Goal: Task Accomplishment & Management: Manage account settings

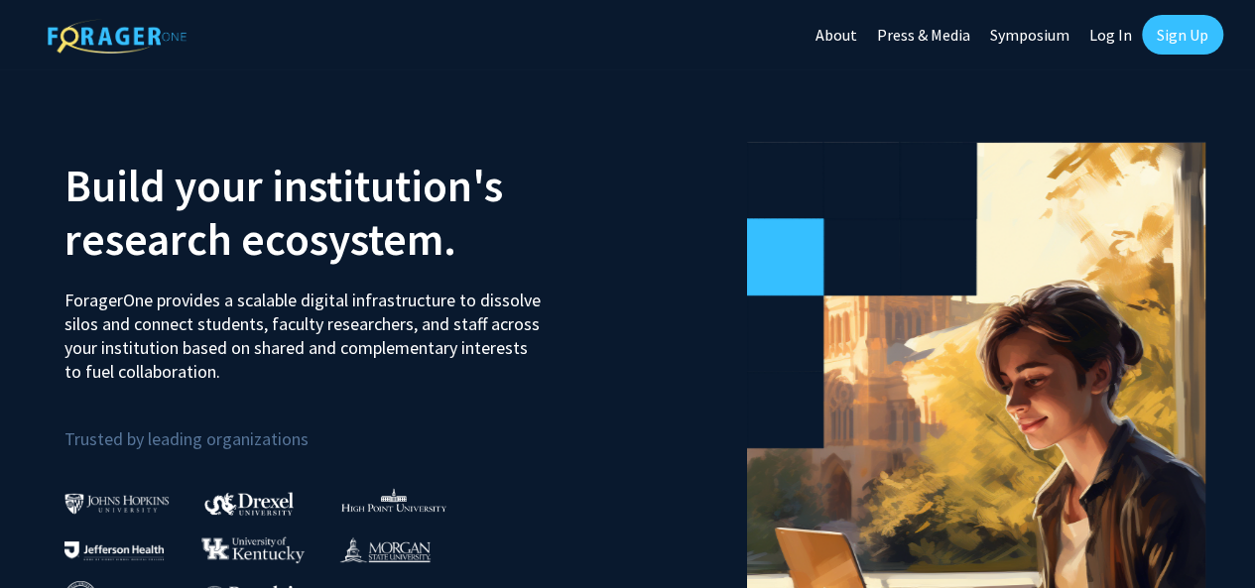
click at [142, 496] on img at bounding box center [116, 503] width 105 height 21
click at [142, 501] on img at bounding box center [116, 503] width 105 height 21
click at [1113, 41] on link "Log In" at bounding box center [1110, 34] width 62 height 69
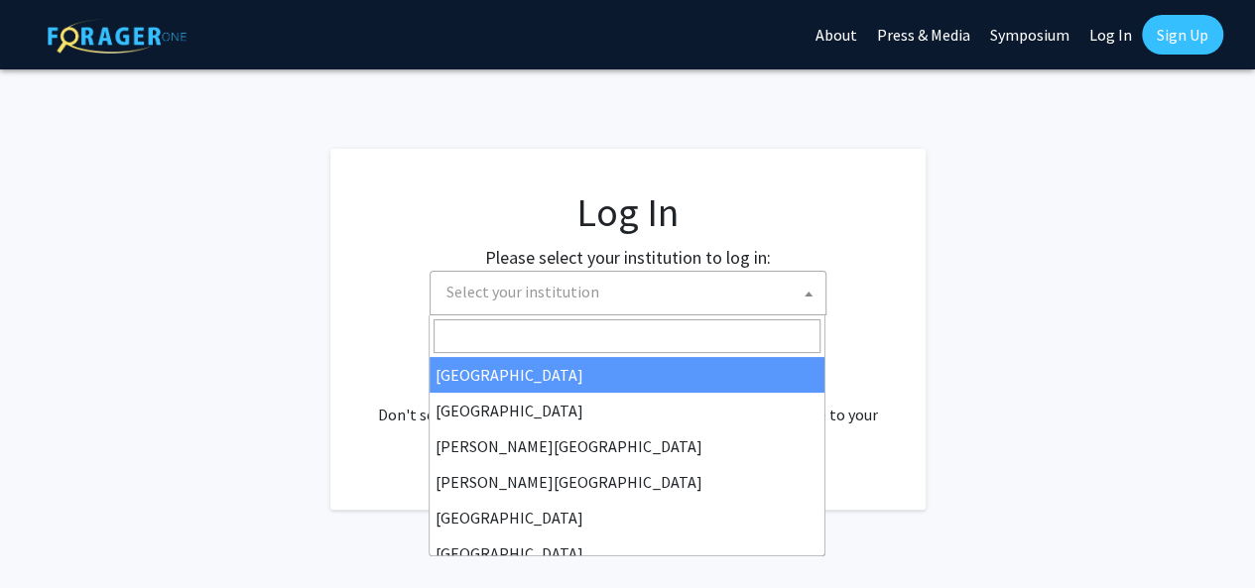
click at [688, 307] on span "Select your institution" at bounding box center [631, 292] width 387 height 41
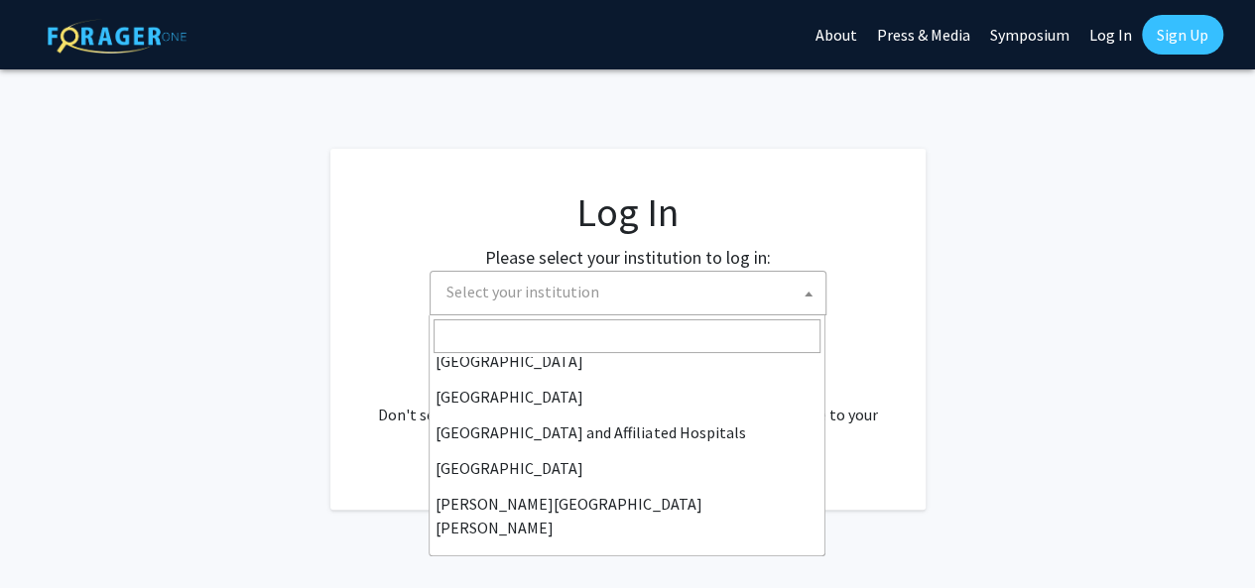
scroll to position [264, 0]
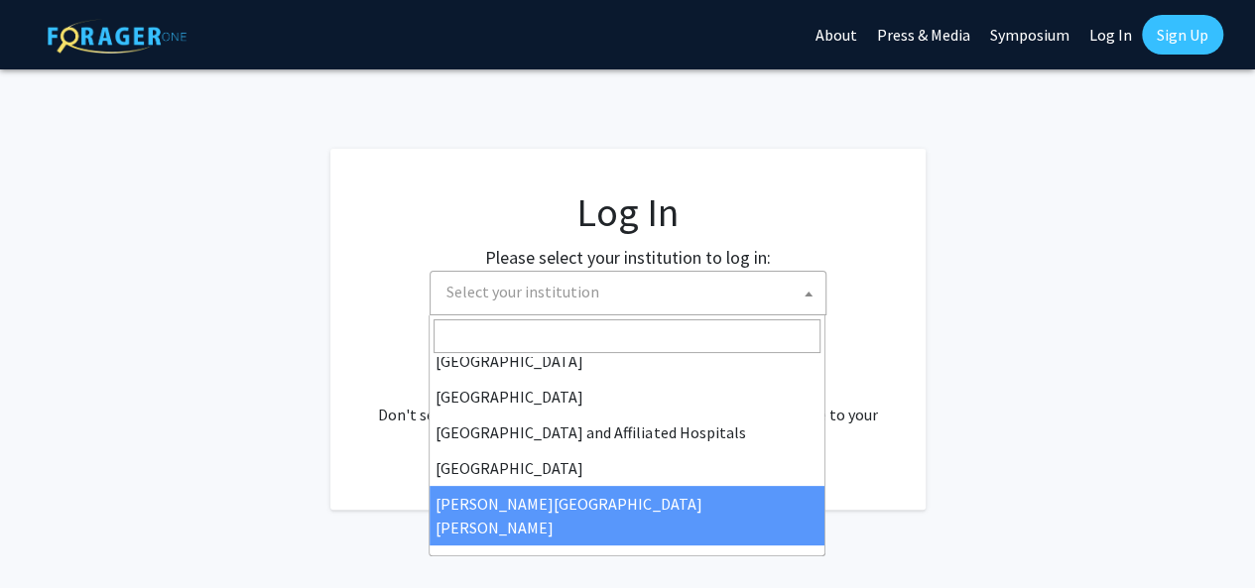
select select "1"
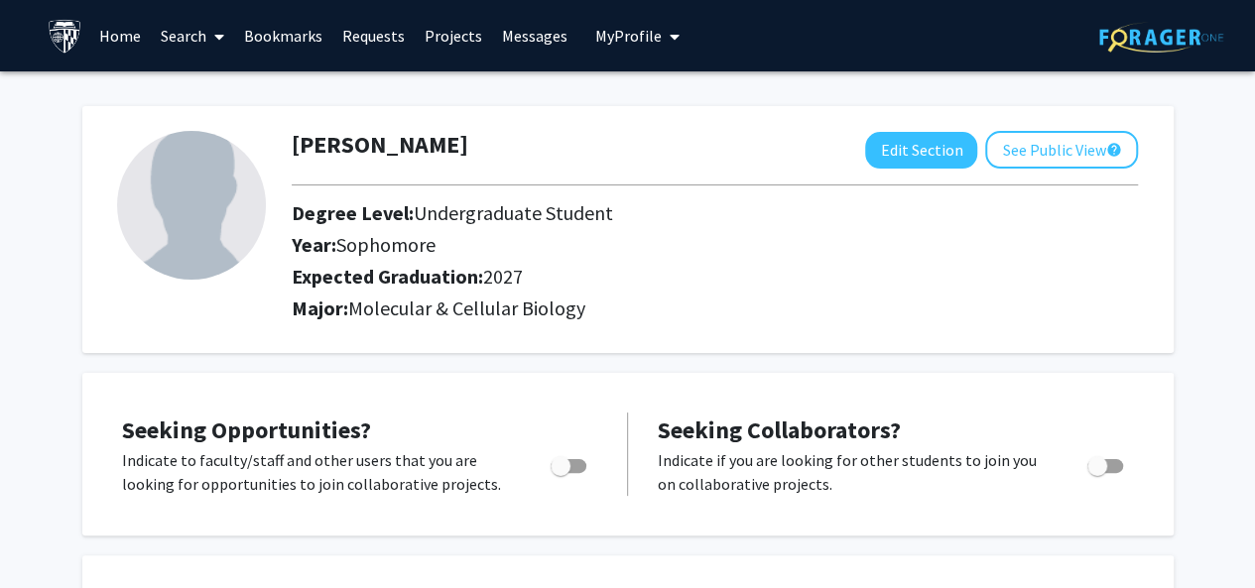
scroll to position [5, 0]
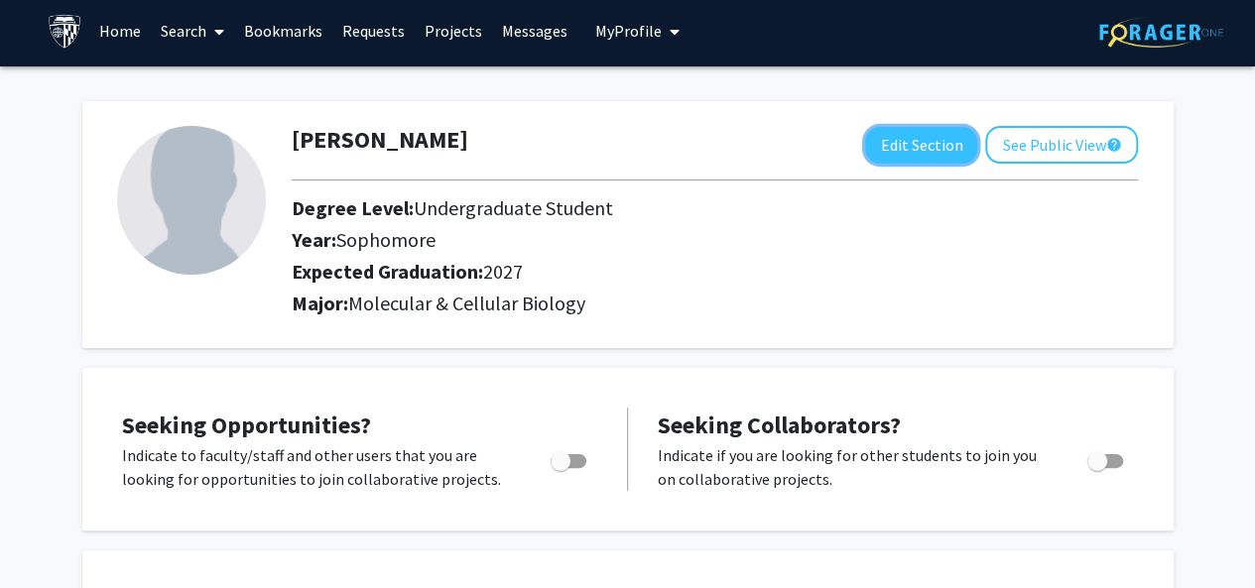
click at [962, 146] on button "Edit Section" at bounding box center [921, 145] width 112 height 37
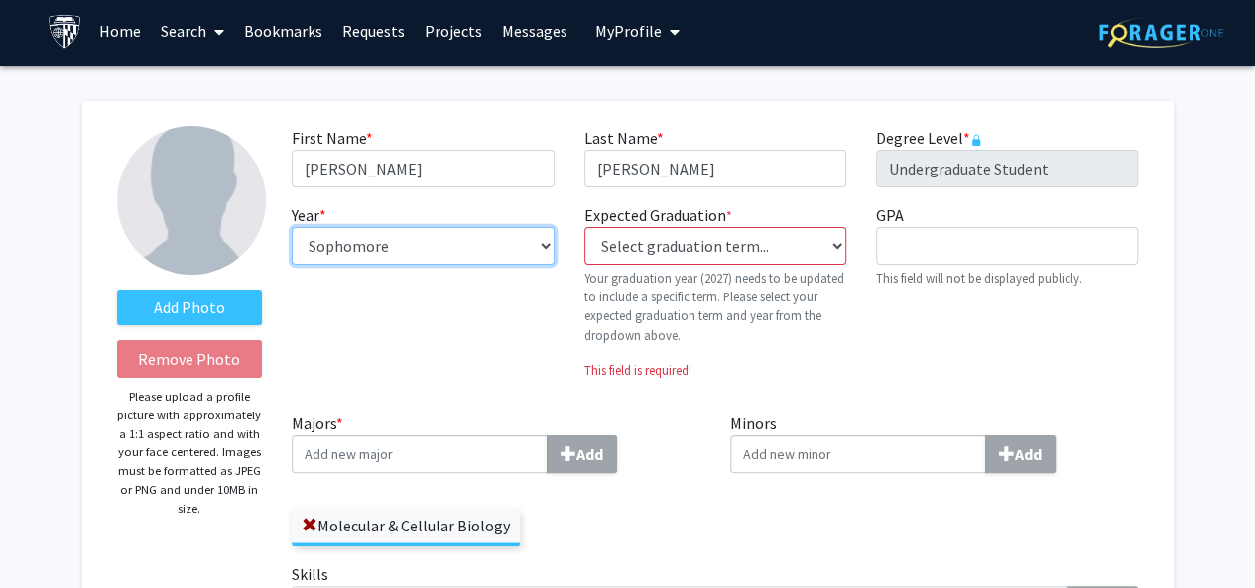
click at [389, 264] on select "--- First-year Sophomore Junior Senior Postbaccalaureate Certificate" at bounding box center [423, 246] width 262 height 38
select select "junior"
click at [292, 227] on select "--- First-year Sophomore Junior Senior Postbaccalaureate Certificate" at bounding box center [423, 246] width 262 height 38
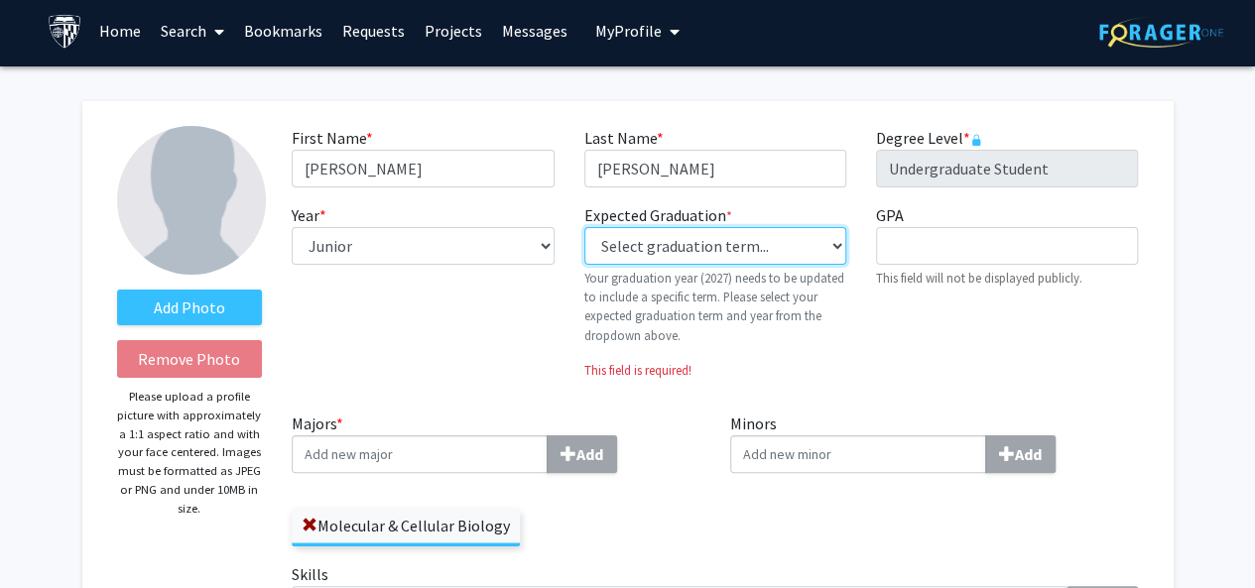
click at [648, 257] on select "Select graduation term... Previous: 2027 (Please select a specific term) Spring…" at bounding box center [715, 246] width 262 height 38
select select "38: spring_2027"
click at [584, 227] on select "Select graduation term... Previous: 2027 (Please select a specific term) Spring…" at bounding box center [715, 246] width 262 height 38
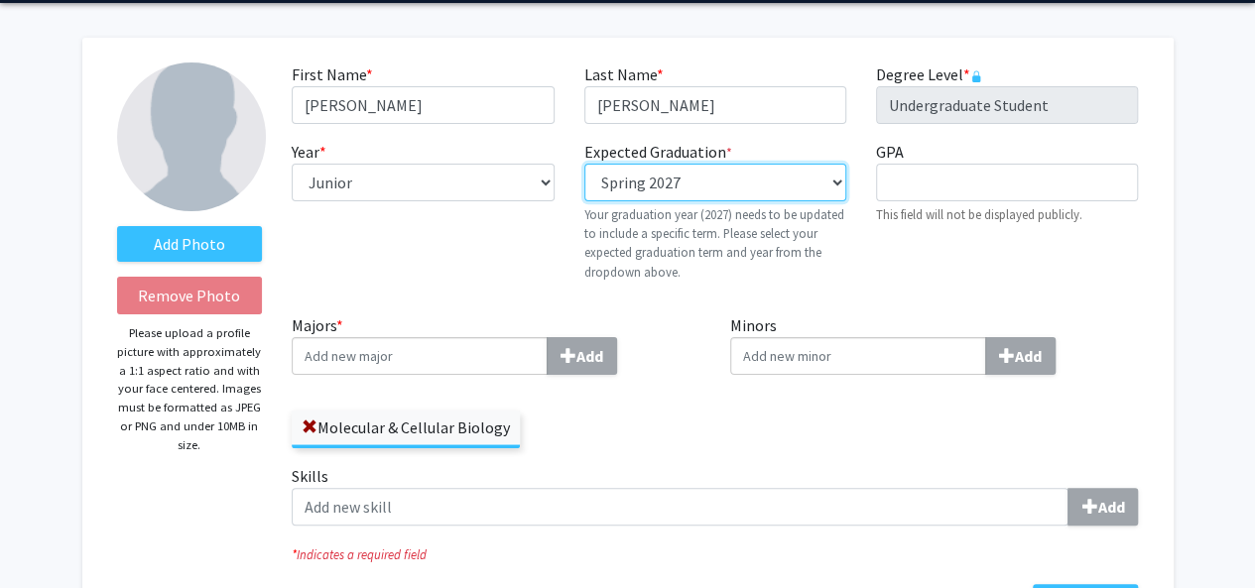
scroll to position [79, 0]
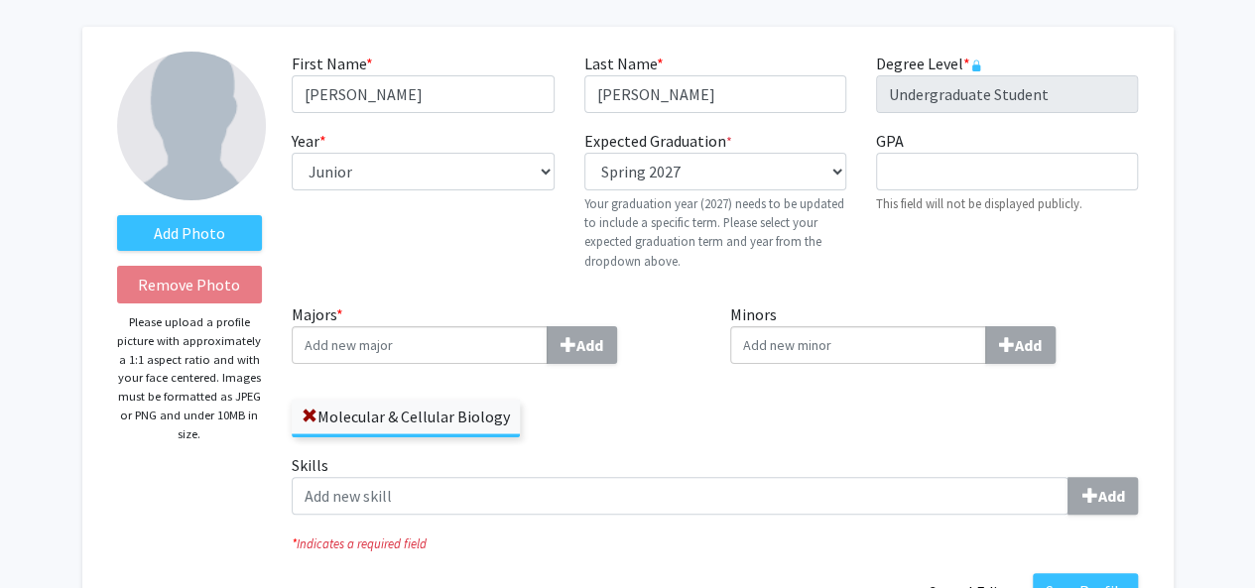
click at [465, 340] on input "Majors * Add" at bounding box center [420, 345] width 256 height 38
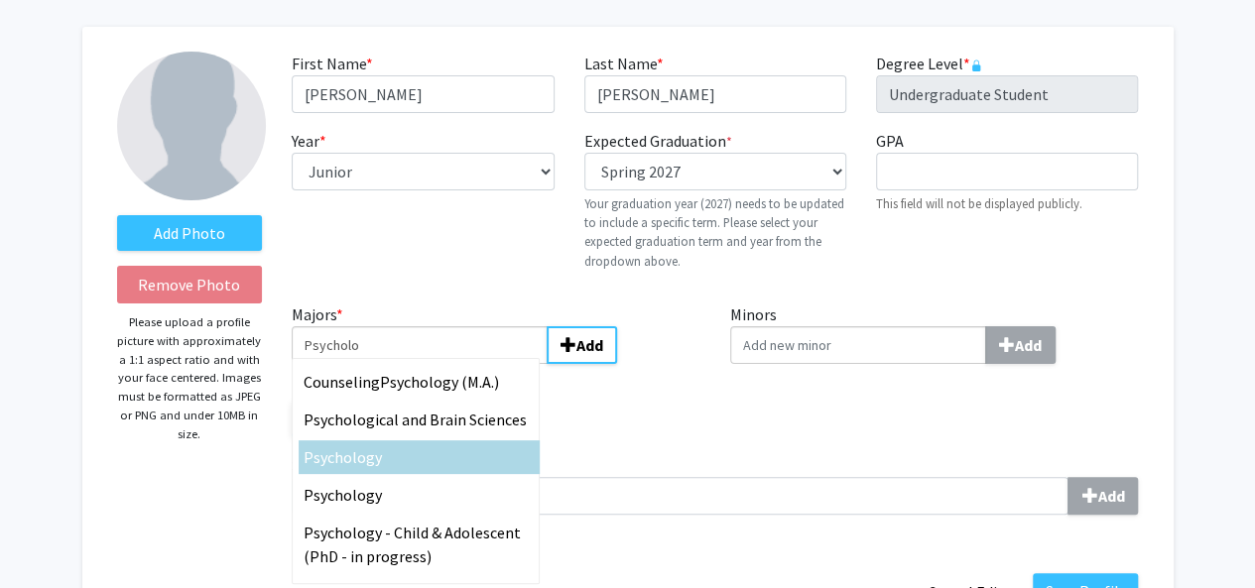
type input "Psycholo"
click at [439, 458] on div "Psycholo gy" at bounding box center [419, 457] width 231 height 24
click at [439, 364] on input "Psycholo" at bounding box center [420, 345] width 256 height 38
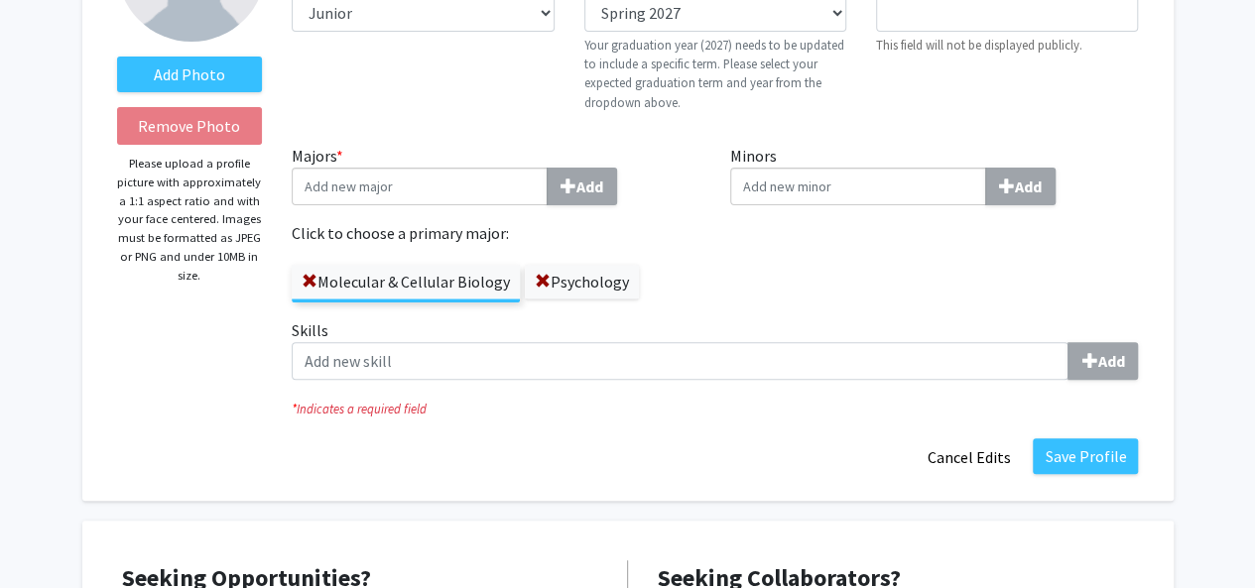
scroll to position [243, 0]
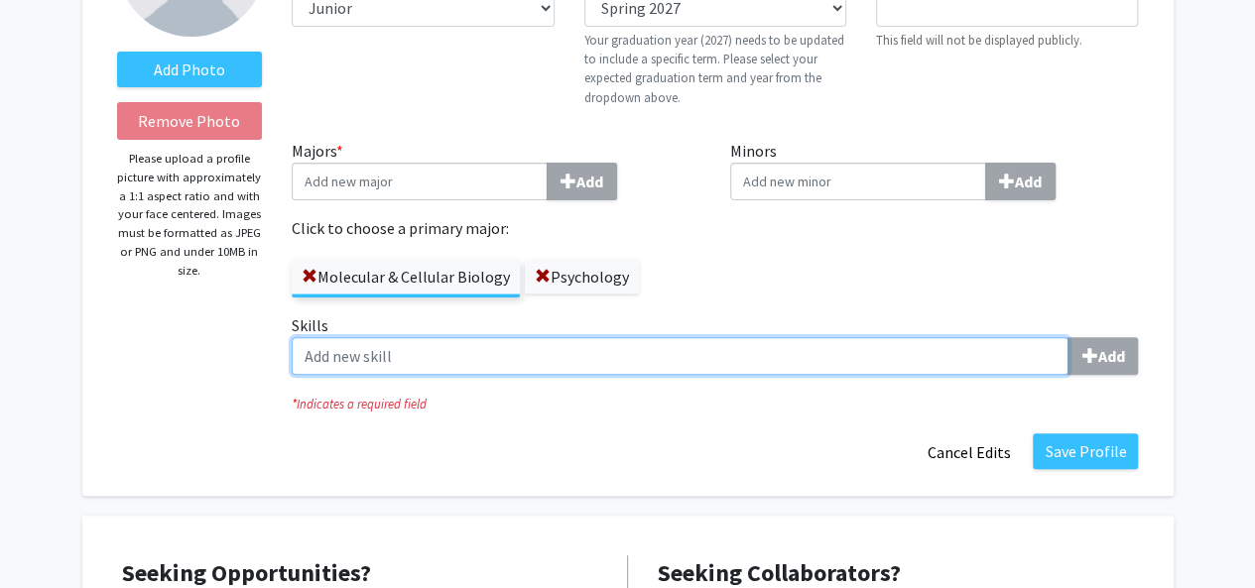
click at [1061, 348] on input "Skills Add" at bounding box center [680, 356] width 777 height 38
type input "Spanish Fluent"
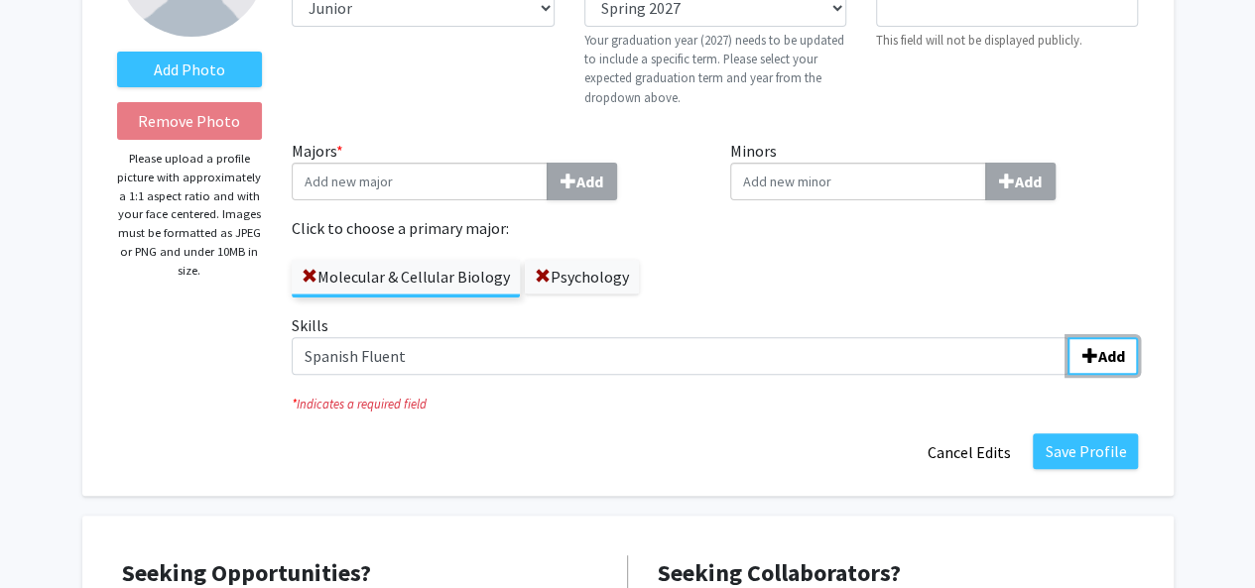
click at [1075, 358] on button "Add" at bounding box center [1102, 356] width 70 height 38
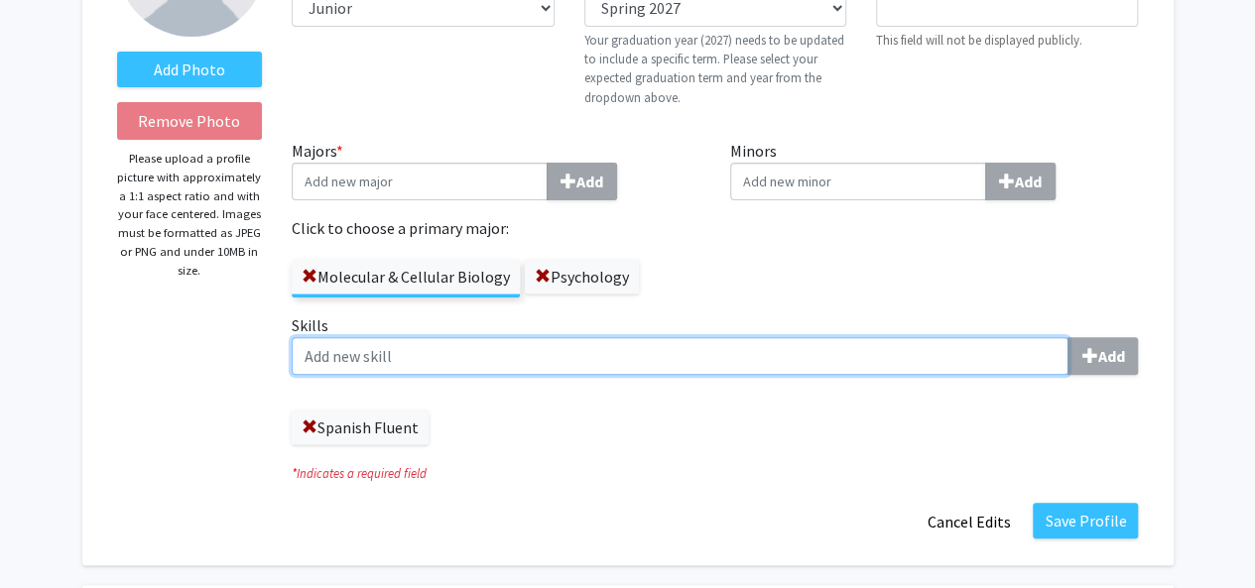
click at [926, 372] on input "Skills Add" at bounding box center [680, 356] width 777 height 38
type input "english fluent"
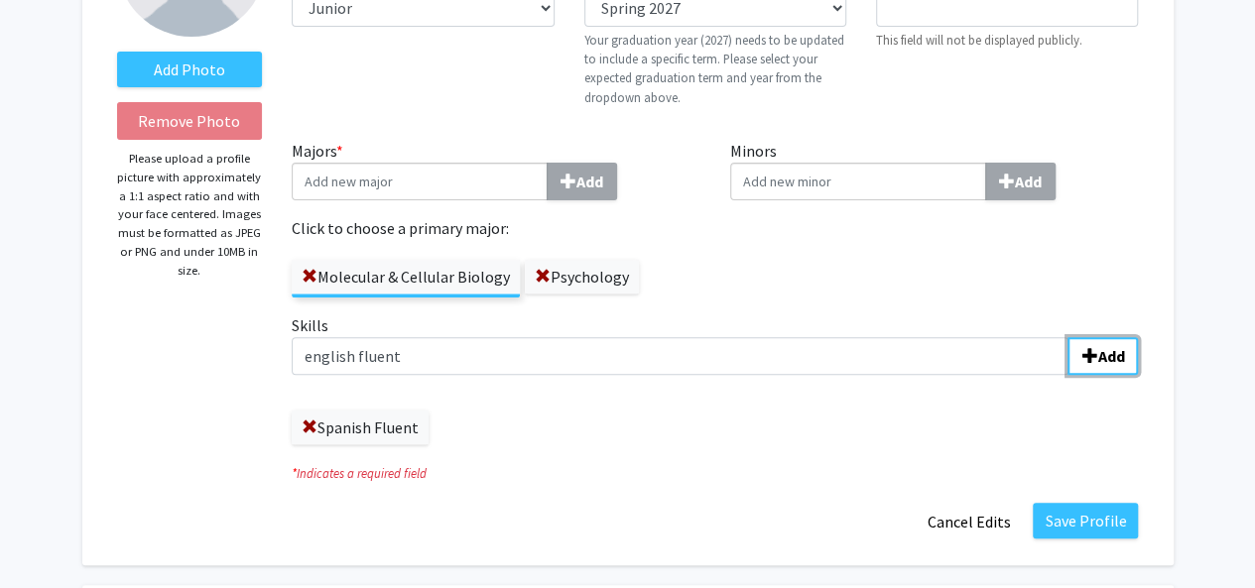
click at [1119, 350] on b "Add" at bounding box center [1110, 356] width 27 height 20
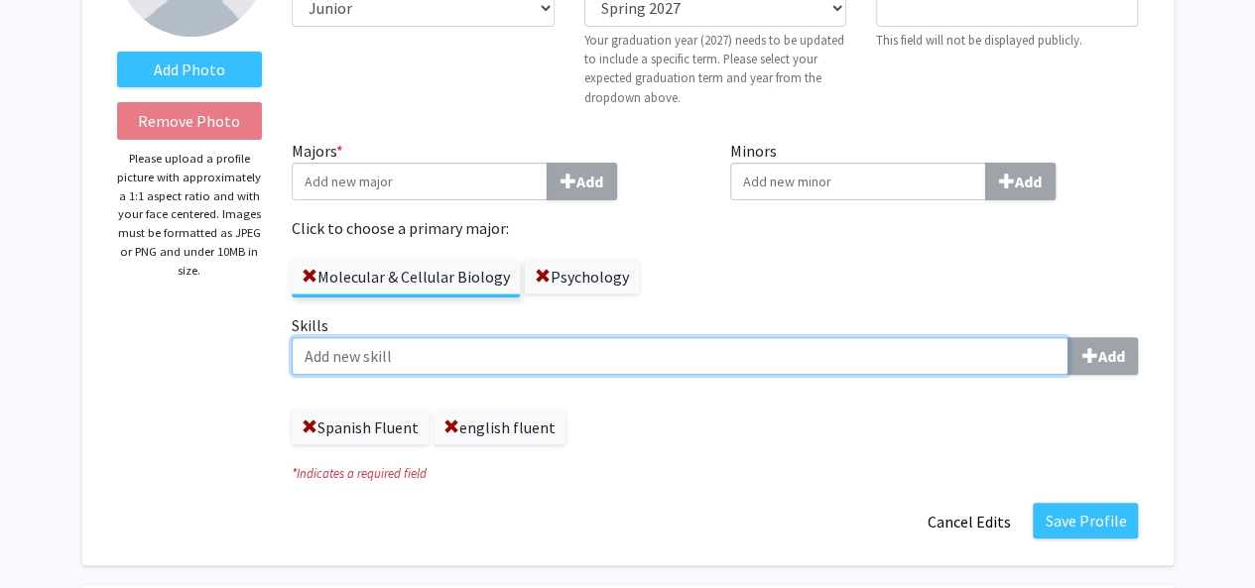
click at [643, 347] on input "Skills Add" at bounding box center [680, 356] width 777 height 38
type input "Lab skills"
type input "M"
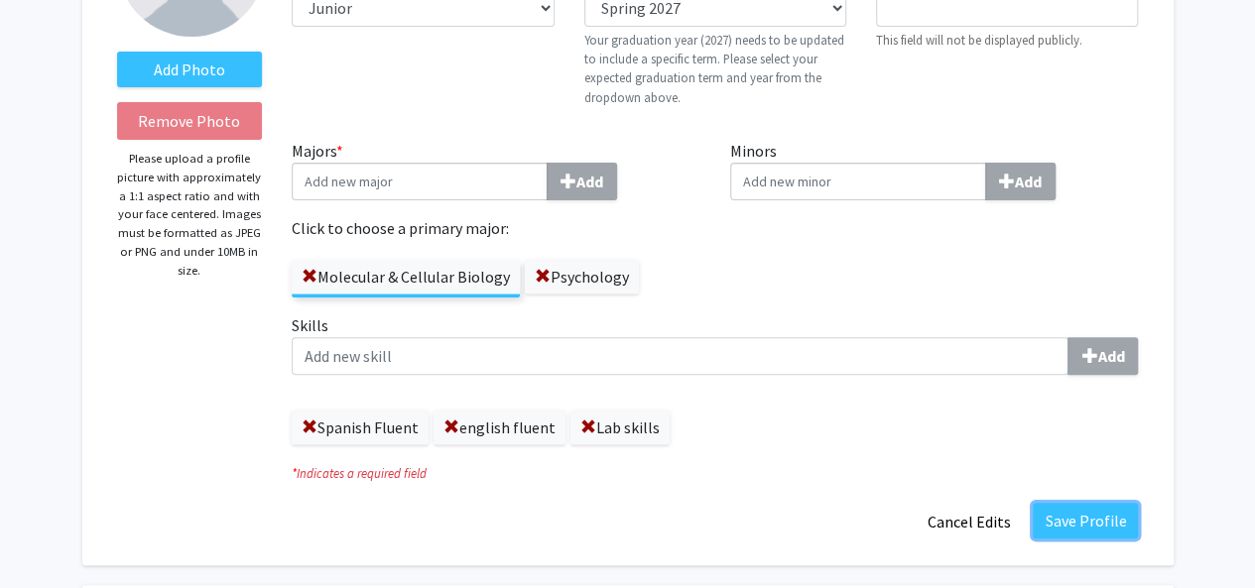
click at [1078, 517] on button "Save Profile" at bounding box center [1085, 521] width 105 height 36
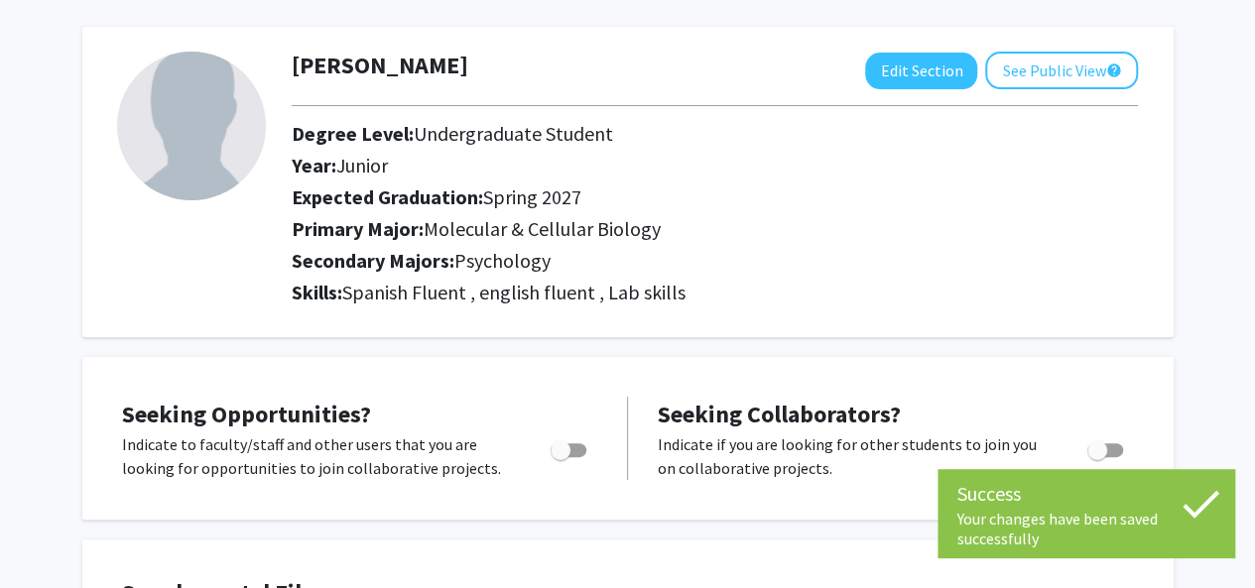
scroll to position [0, 0]
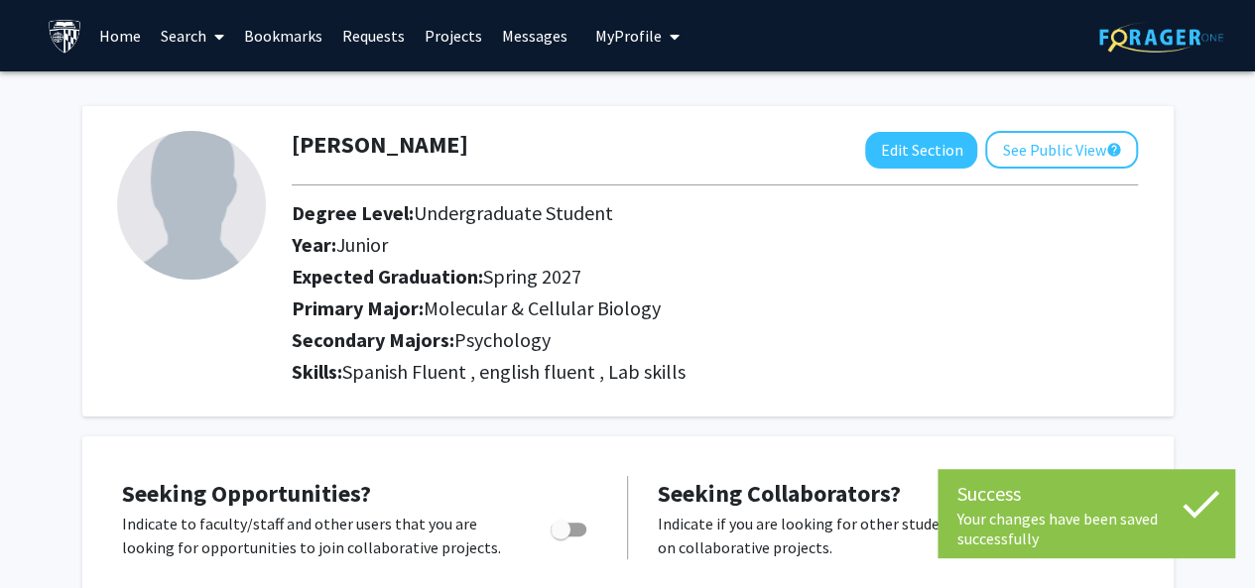
click at [208, 37] on span at bounding box center [215, 36] width 18 height 69
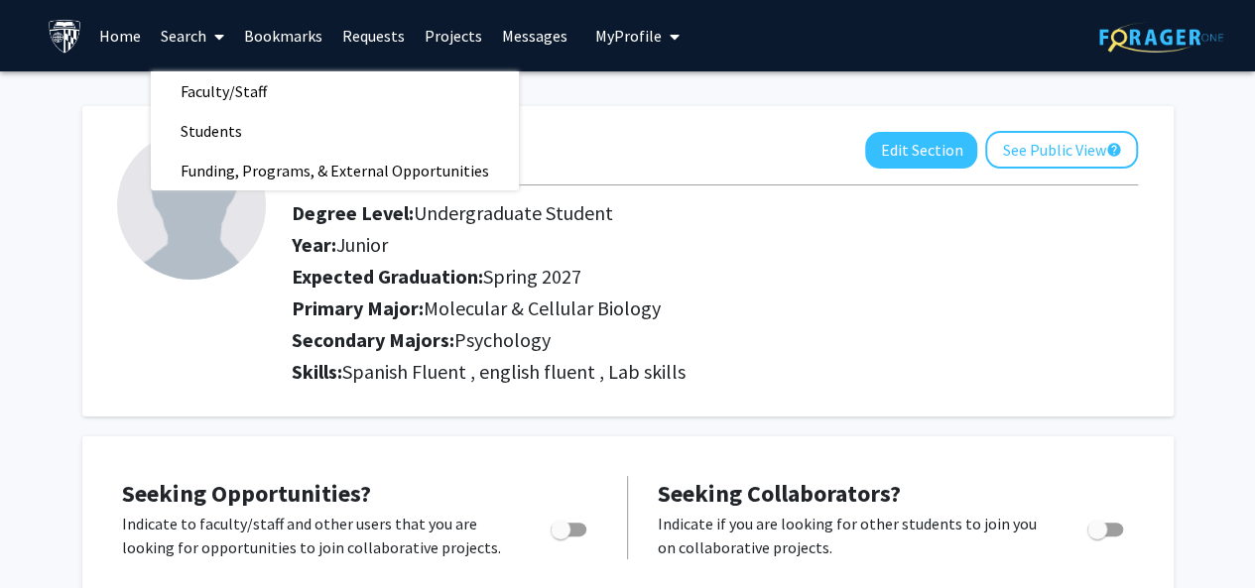
click at [693, 92] on div "Andrea Meza Hernandez Edit Section See Public View help Degree Level: Undergrad…" at bounding box center [627, 251] width 1091 height 330
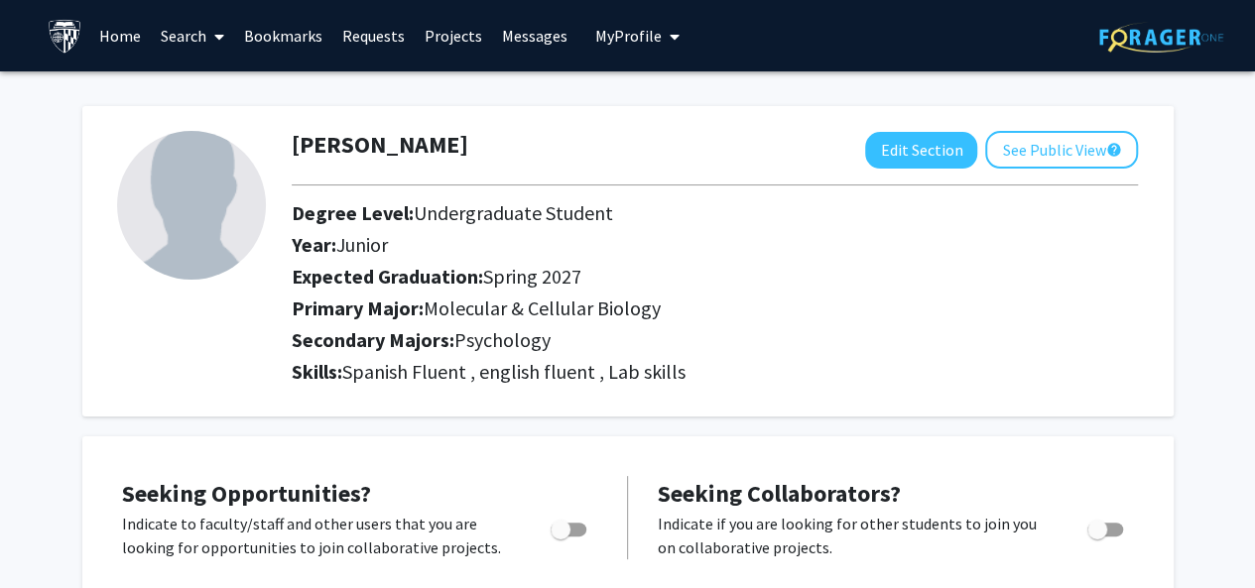
click at [173, 38] on link "Search" at bounding box center [192, 35] width 83 height 69
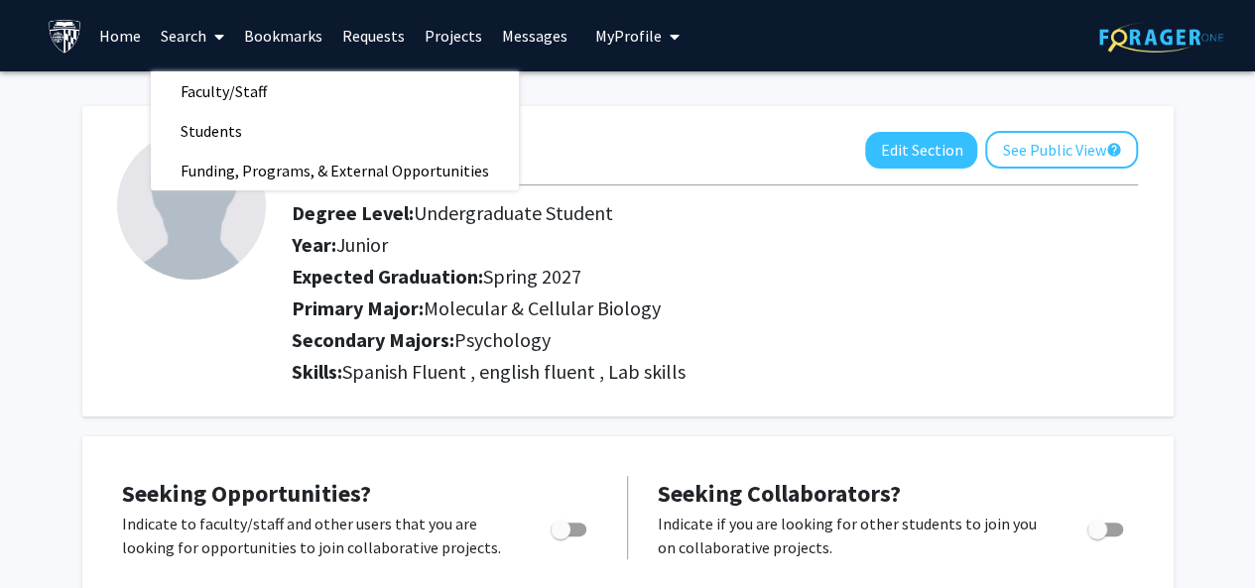
click at [207, 98] on span "Faculty/Staff" at bounding box center [224, 91] width 146 height 40
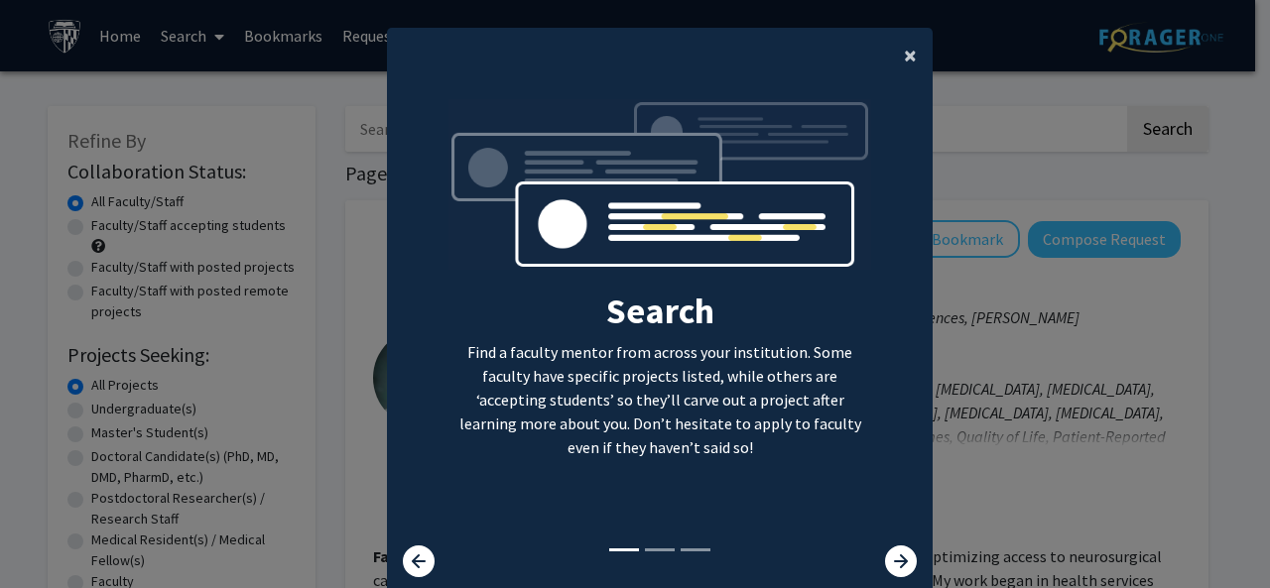
click at [888, 64] on button "×" at bounding box center [910, 56] width 45 height 56
